Goal: Navigation & Orientation: Find specific page/section

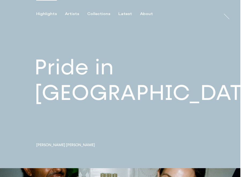
click at [86, 58] on link at bounding box center [120, 84] width 241 height 168
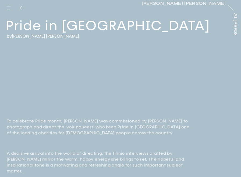
scroll to position [16, 0]
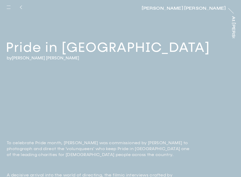
click at [0, 0] on div "Artists" at bounding box center [0, 0] width 0 height 0
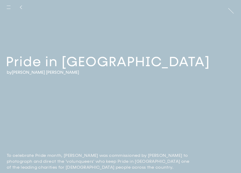
click at [0, 0] on div "Artists" at bounding box center [0, 0] width 0 height 0
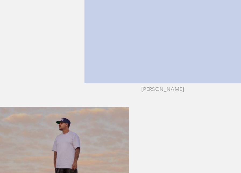
scroll to position [263, 0]
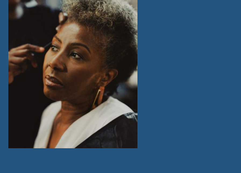
scroll to position [812, 0]
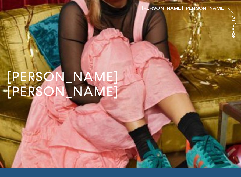
click at [0, 0] on div "Artists" at bounding box center [0, 0] width 0 height 0
